Goal: Information Seeking & Learning: Compare options

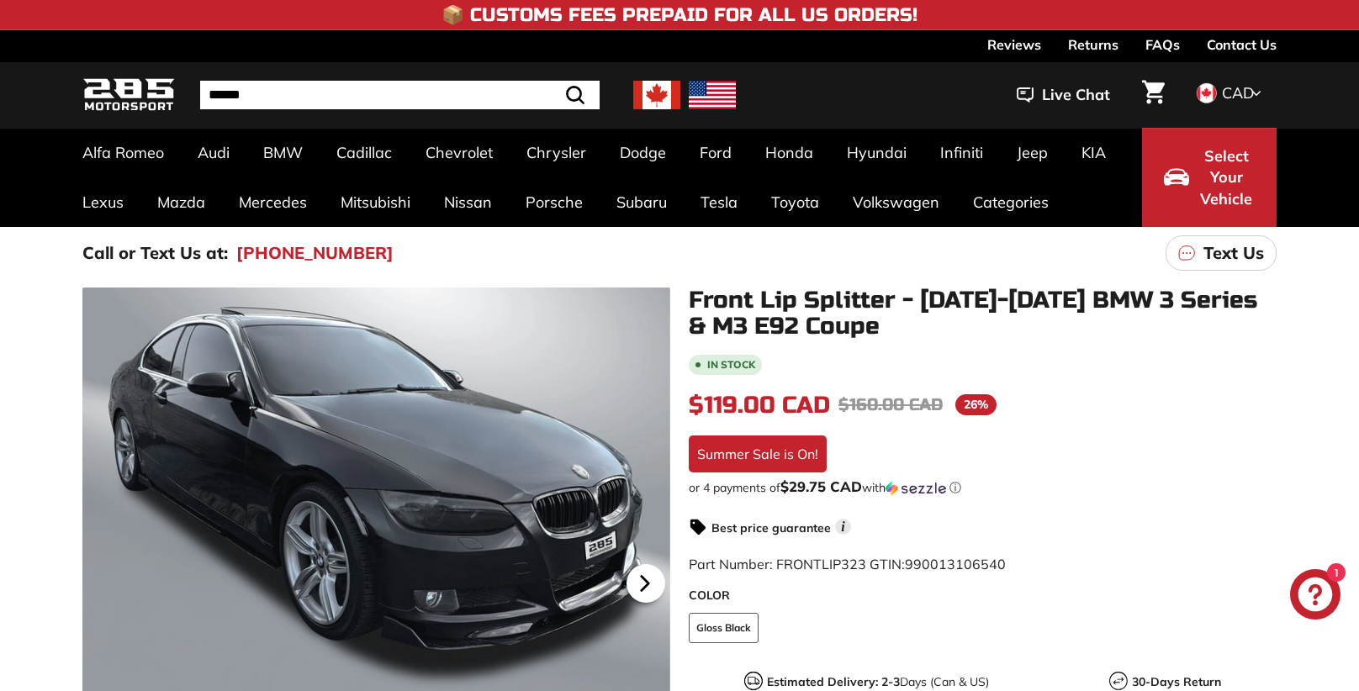
click at [645, 584] on icon at bounding box center [645, 584] width 7 height 14
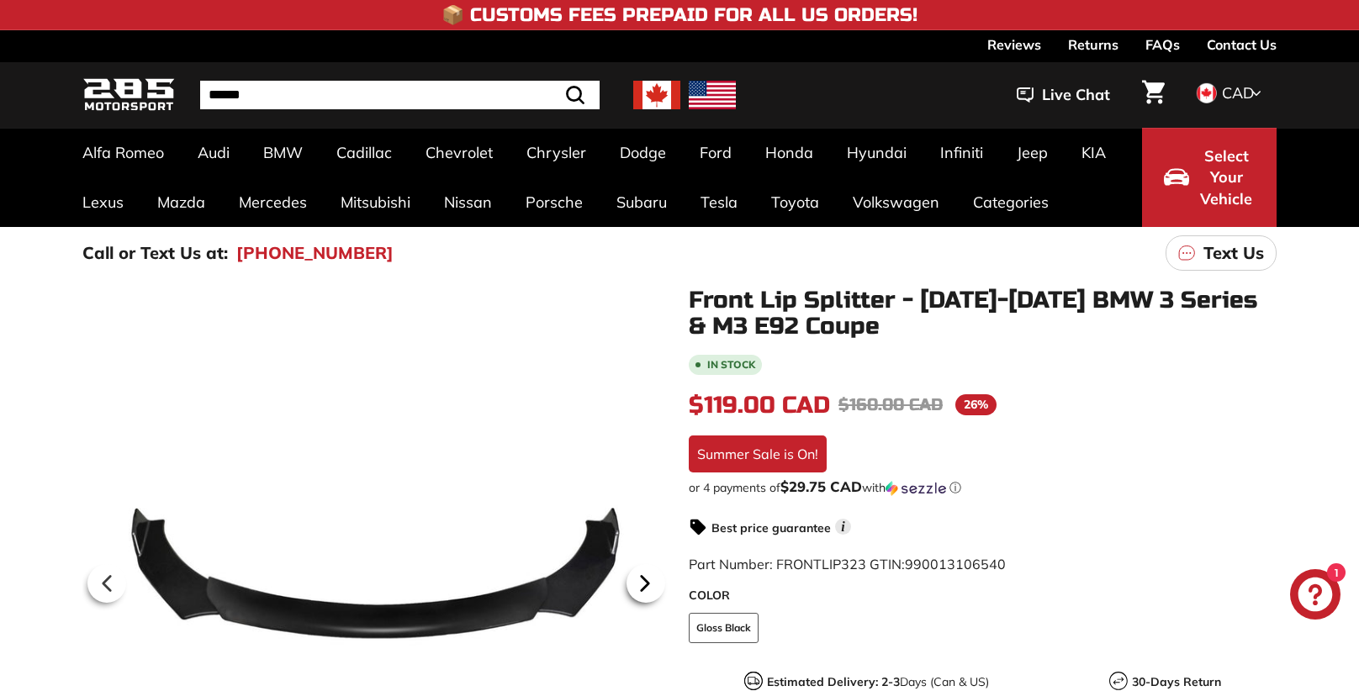
click at [645, 584] on icon at bounding box center [645, 584] width 7 height 14
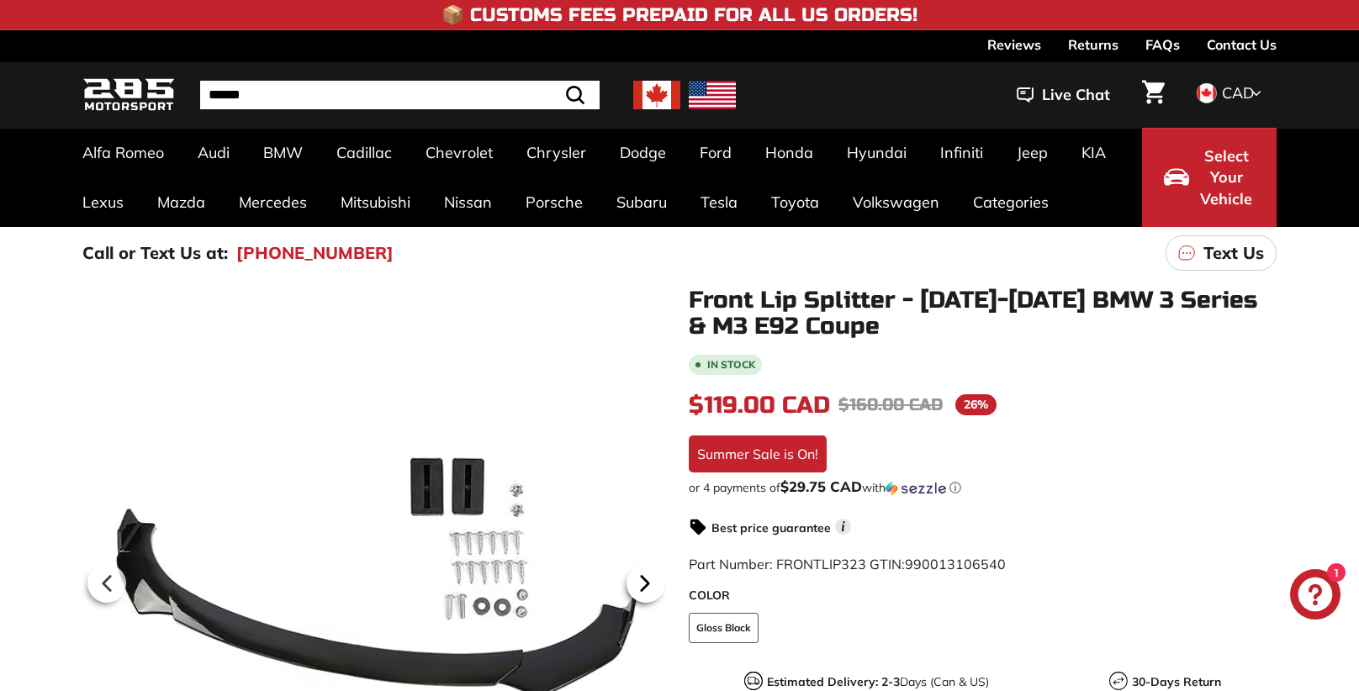
click at [645, 584] on icon at bounding box center [645, 584] width 7 height 14
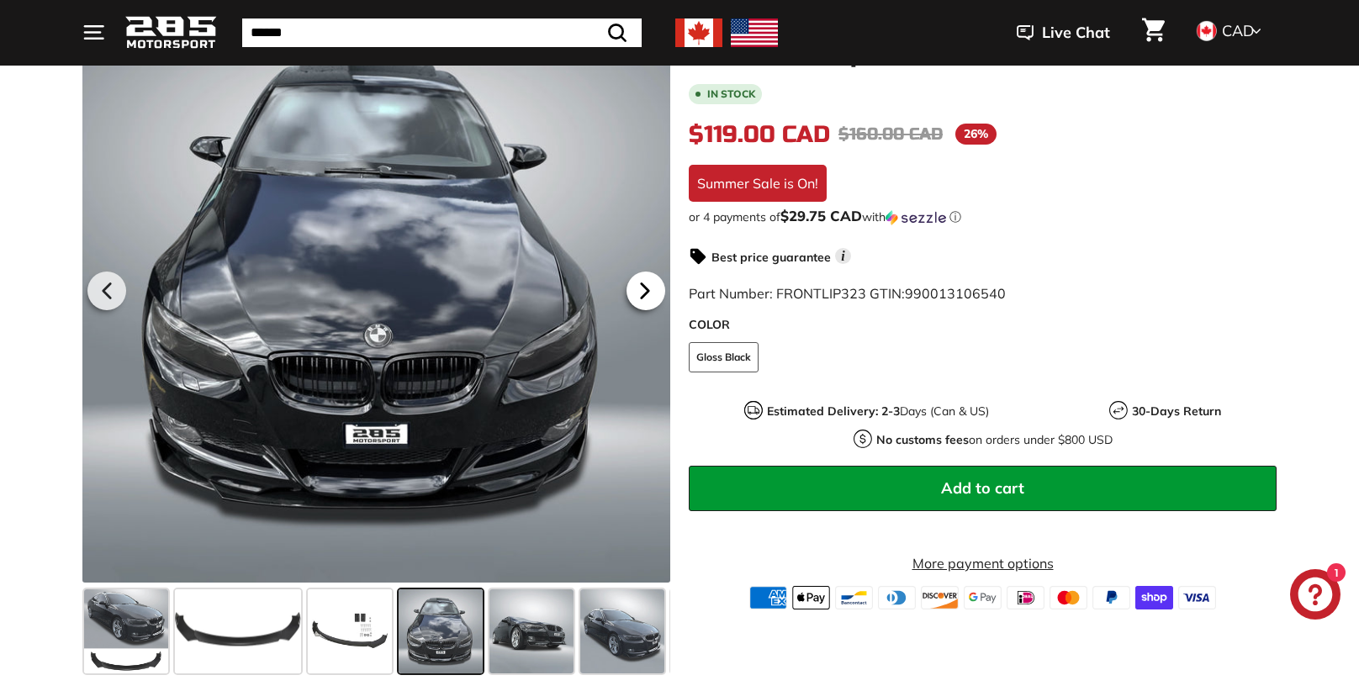
scroll to position [318, 0]
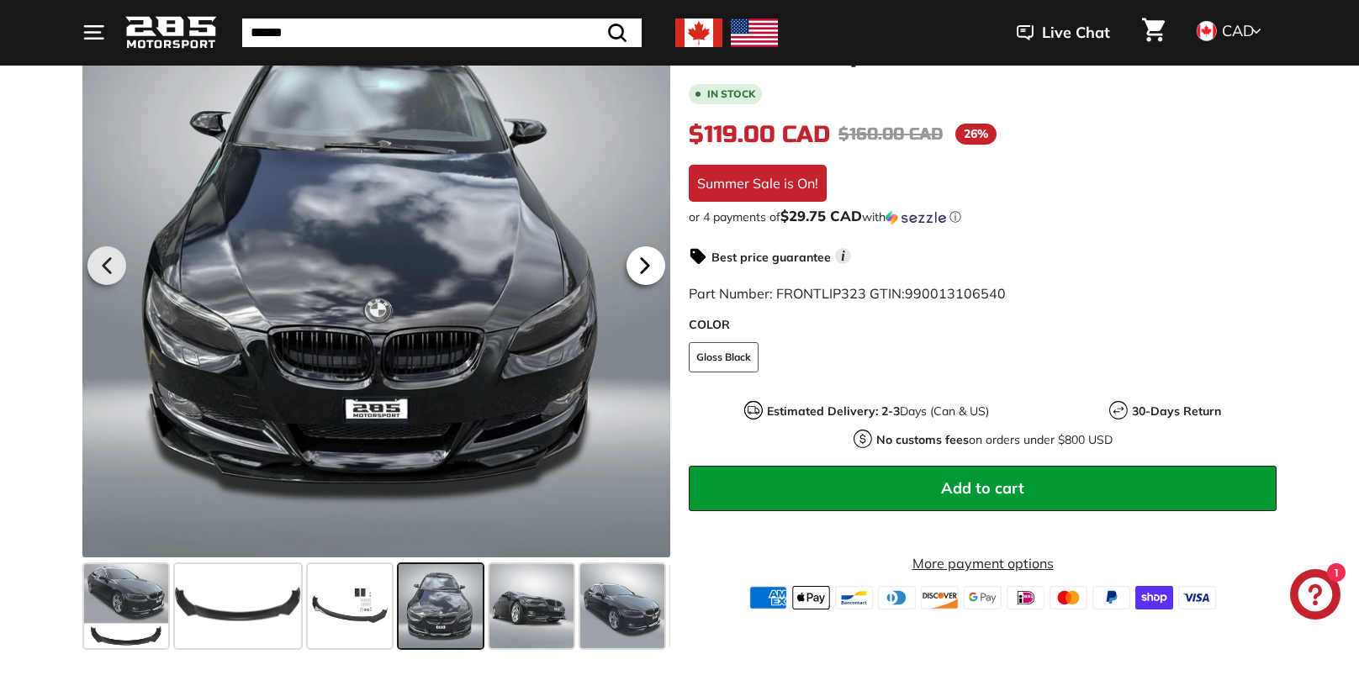
click at [644, 262] on icon at bounding box center [645, 266] width 7 height 14
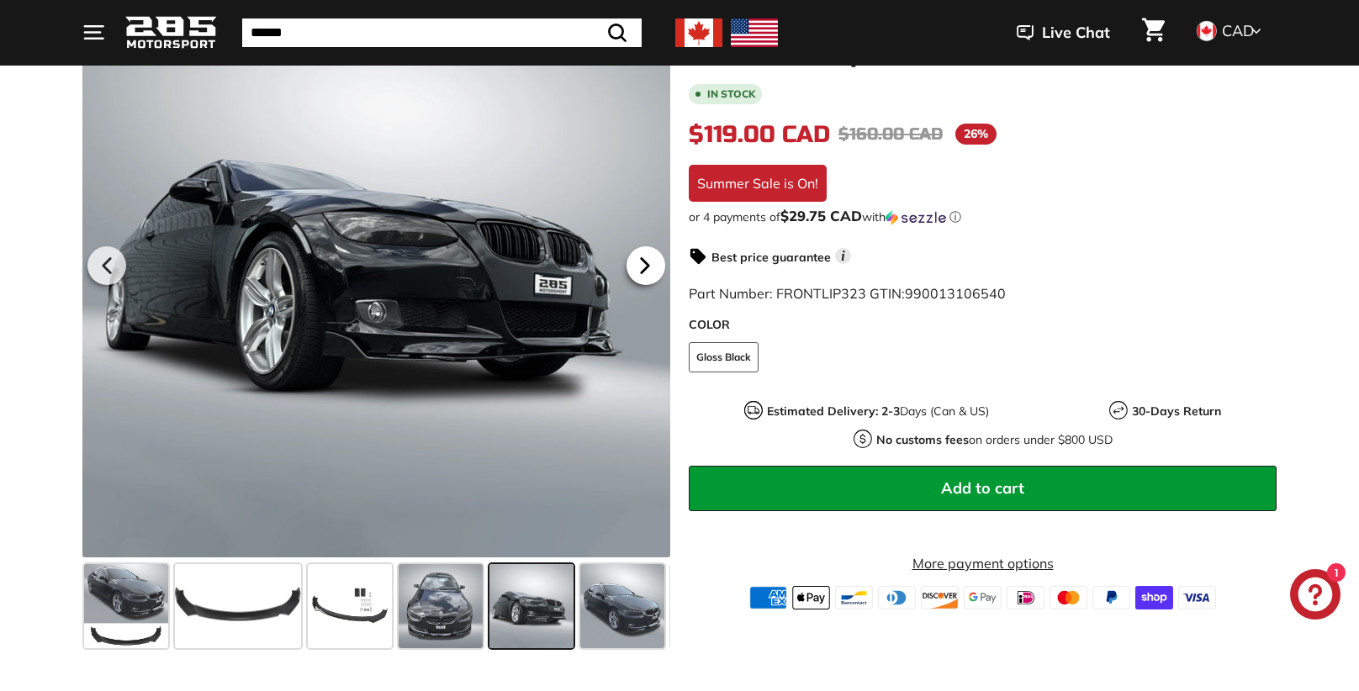
click at [650, 264] on icon at bounding box center [645, 265] width 39 height 39
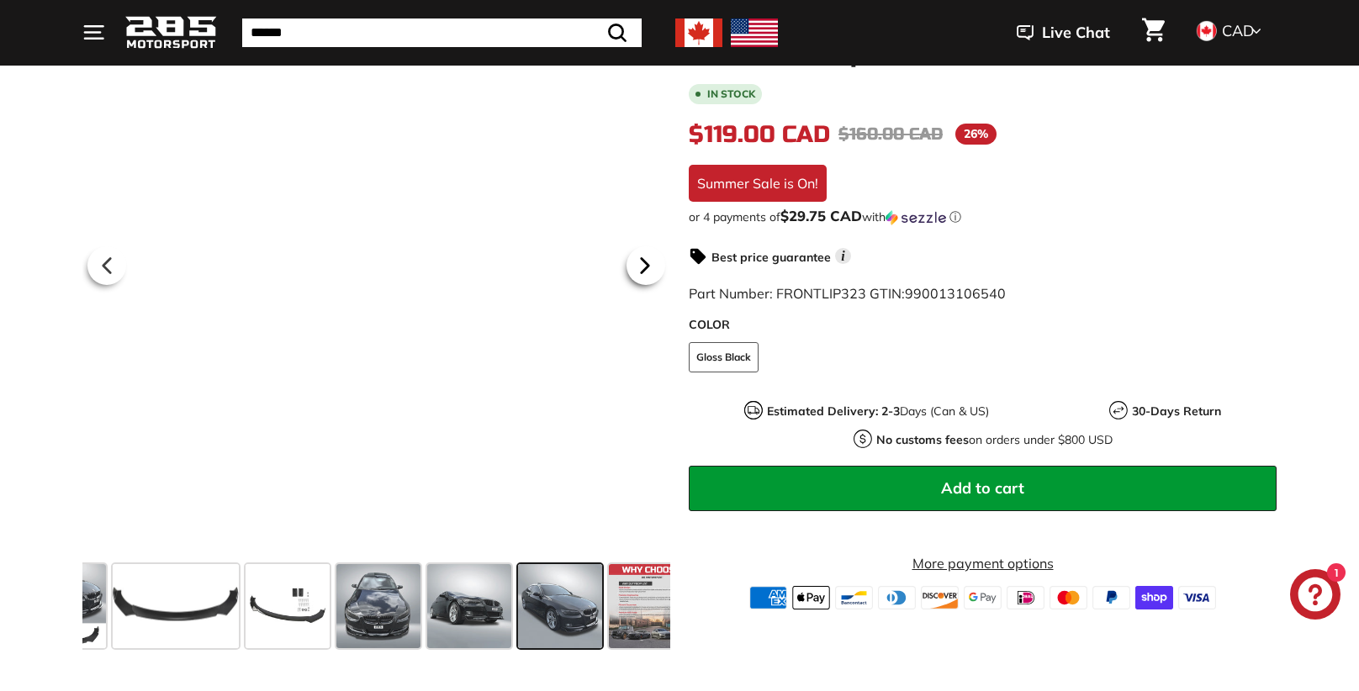
scroll to position [0, 87]
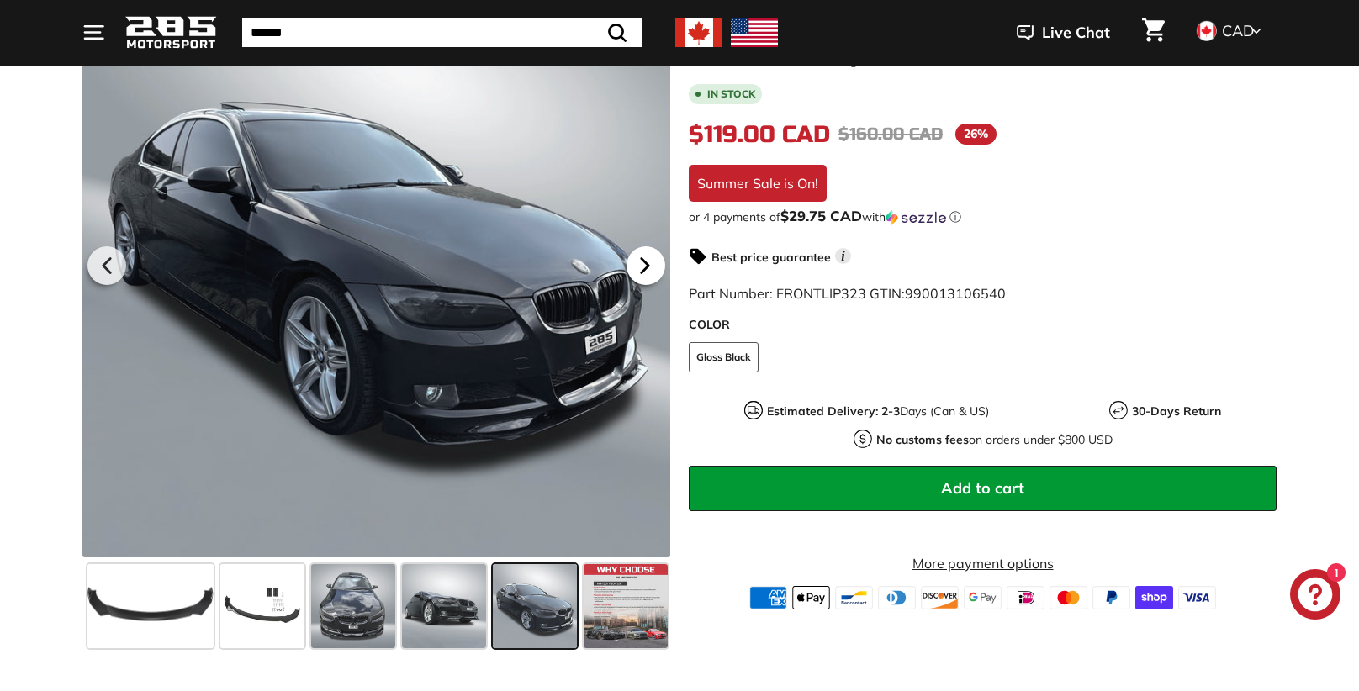
click at [650, 264] on icon at bounding box center [645, 265] width 39 height 39
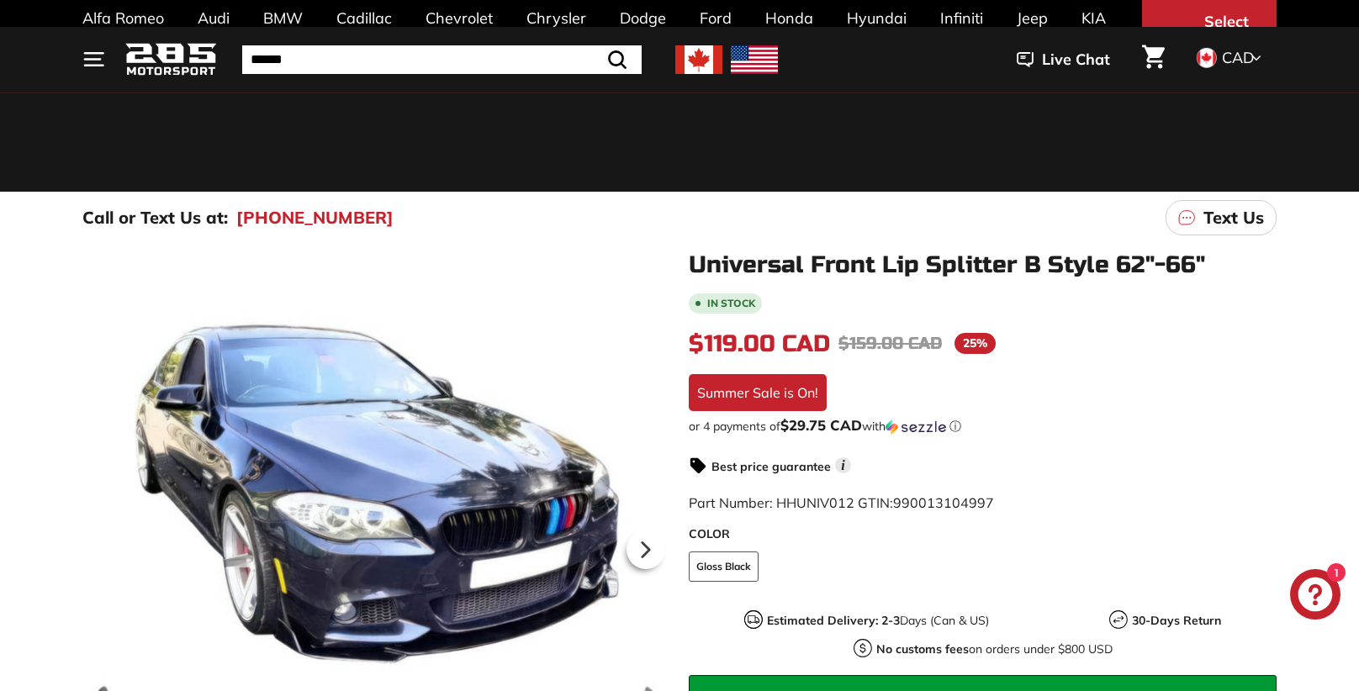
scroll to position [35, 0]
